Goal: Information Seeking & Learning: Learn about a topic

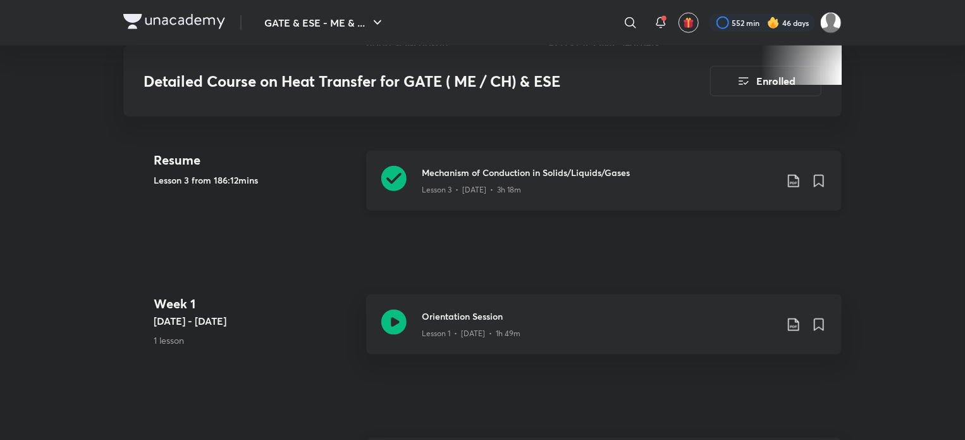
click at [607, 170] on h3 "Mechanism of Conduction in Solids/Liquids/Gases" at bounding box center [599, 172] width 354 height 13
